Goal: Check status

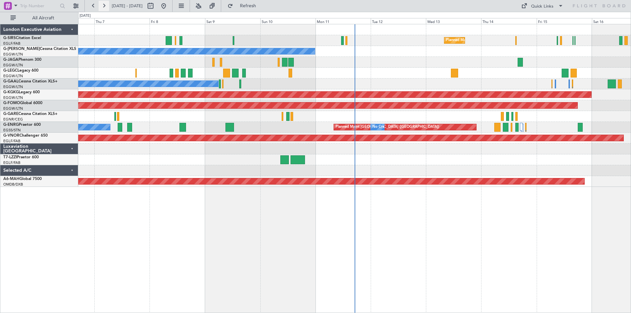
click at [108, 8] on button at bounding box center [104, 6] width 11 height 11
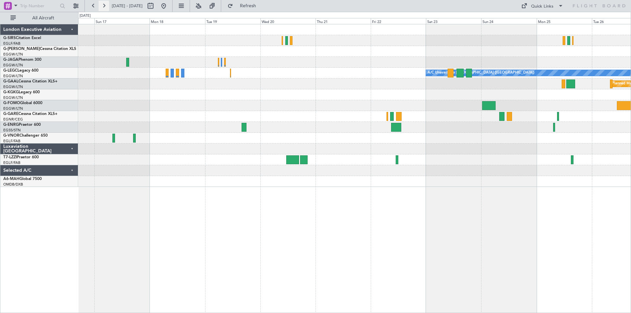
click at [102, 7] on button at bounding box center [104, 6] width 11 height 11
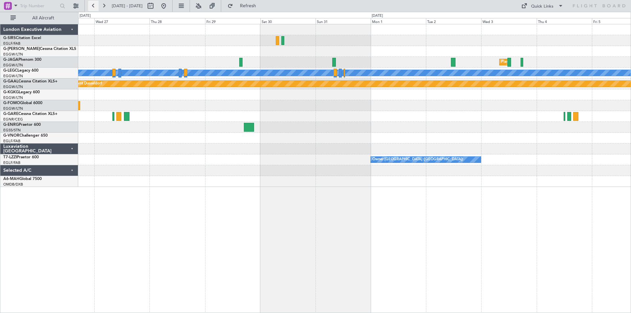
click at [90, 7] on button at bounding box center [93, 6] width 11 height 11
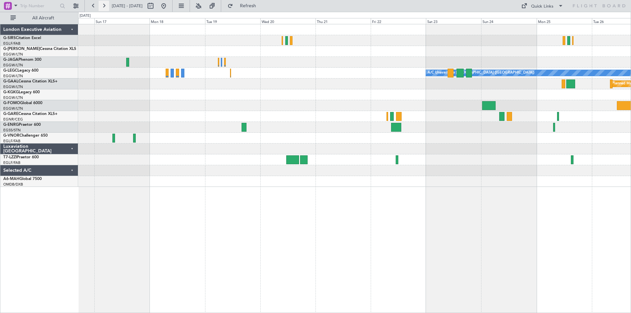
click at [105, 7] on button at bounding box center [104, 6] width 11 height 11
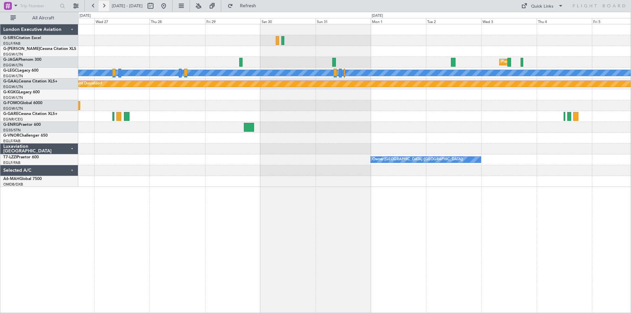
click at [105, 7] on button at bounding box center [104, 6] width 11 height 11
